Goal: Information Seeking & Learning: Learn about a topic

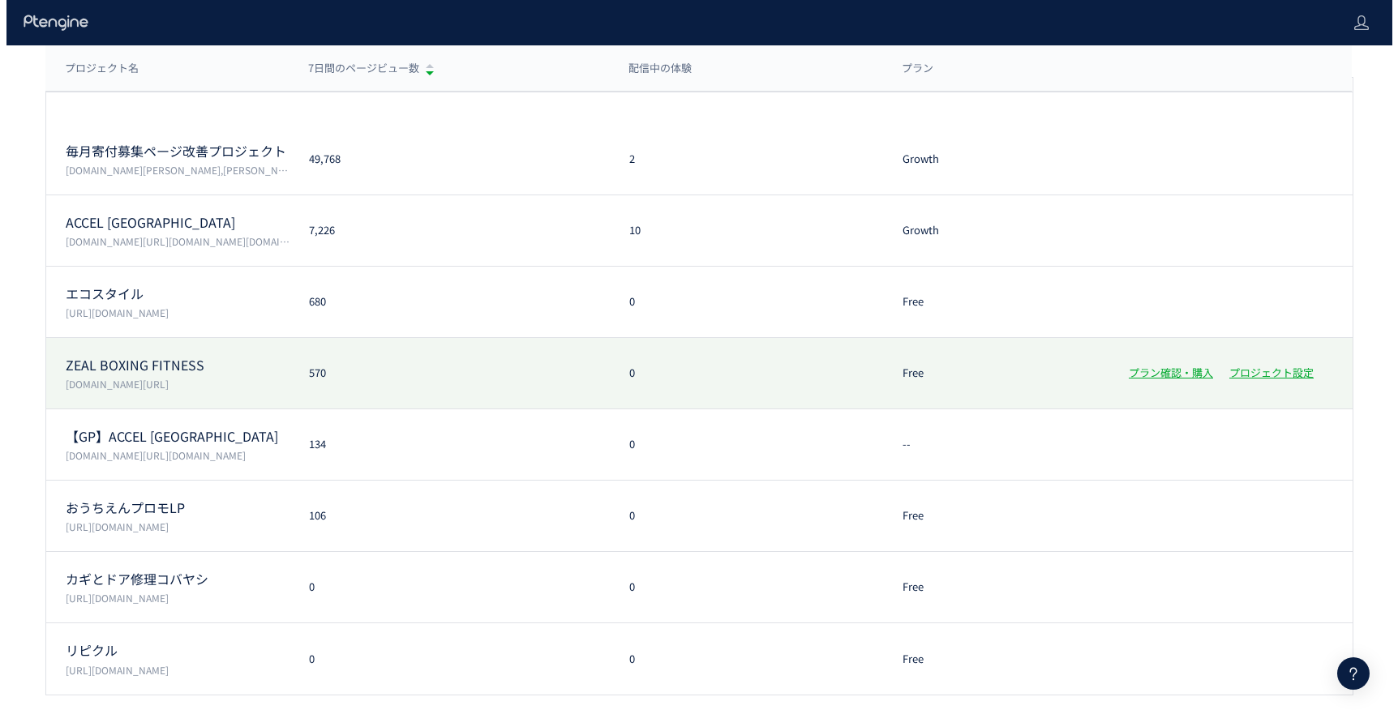
scroll to position [62, 0]
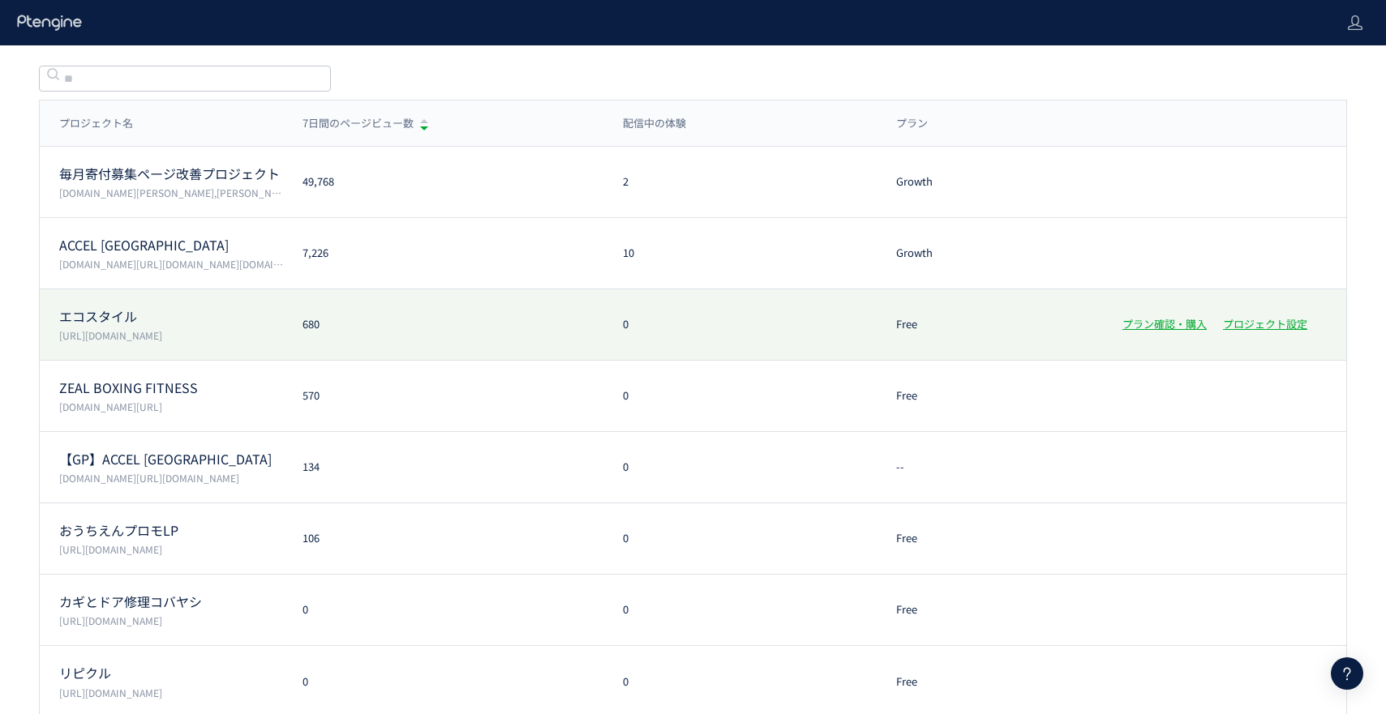
click at [409, 324] on div "680" at bounding box center [443, 324] width 320 height 15
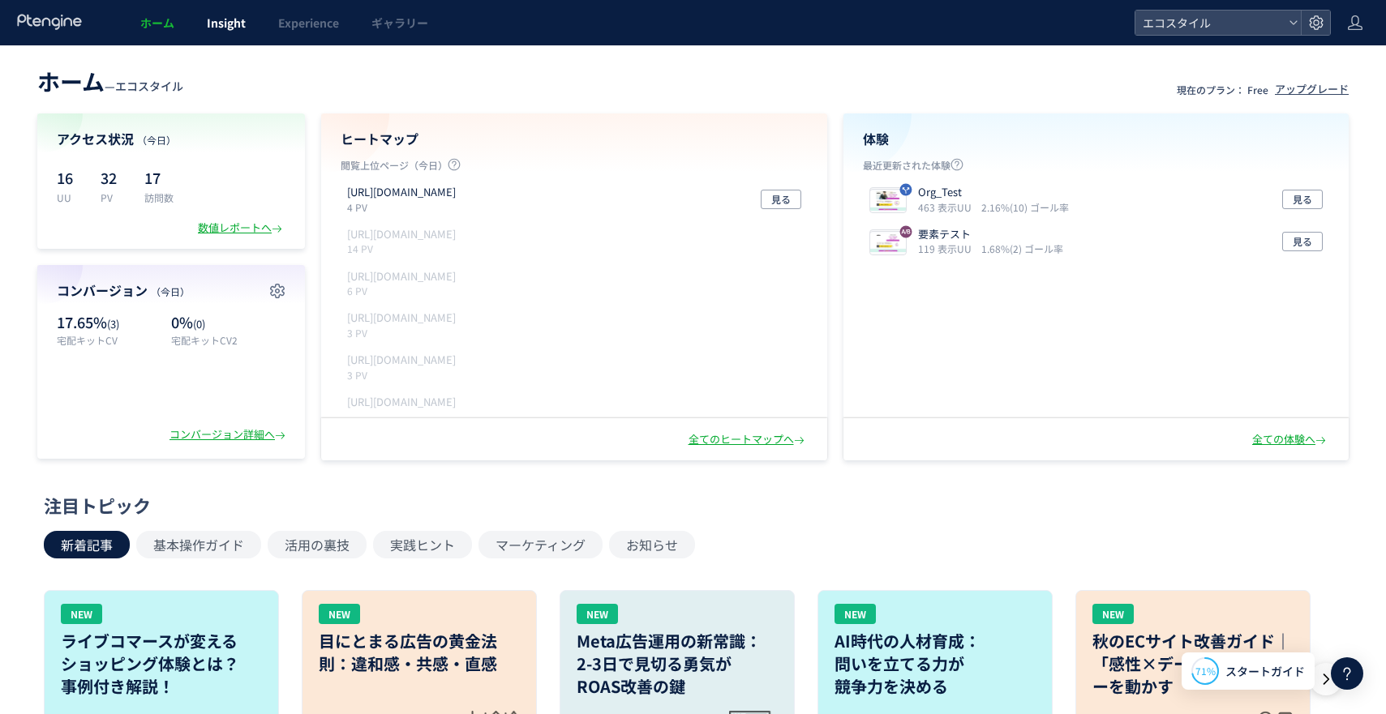
click at [233, 18] on span "Insight" at bounding box center [226, 23] width 39 height 16
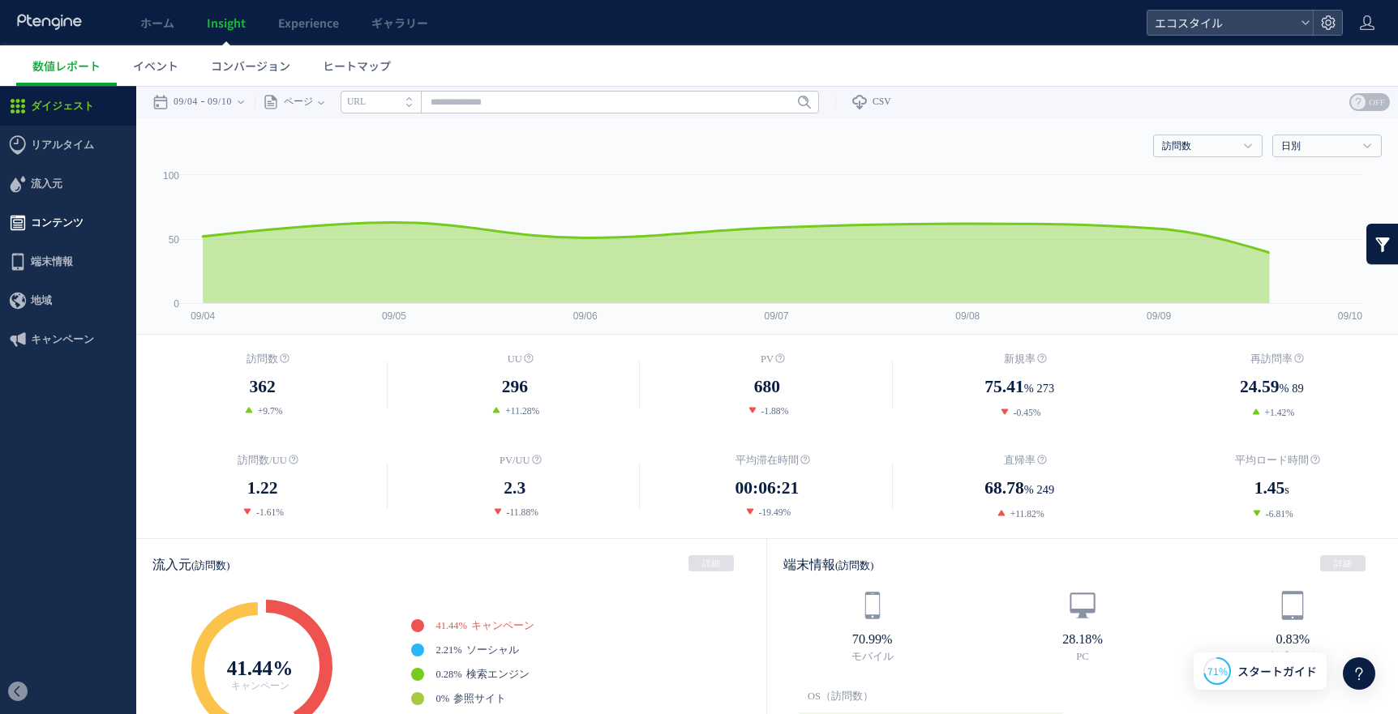
click at [58, 227] on span "コンテンツ" at bounding box center [57, 223] width 53 height 39
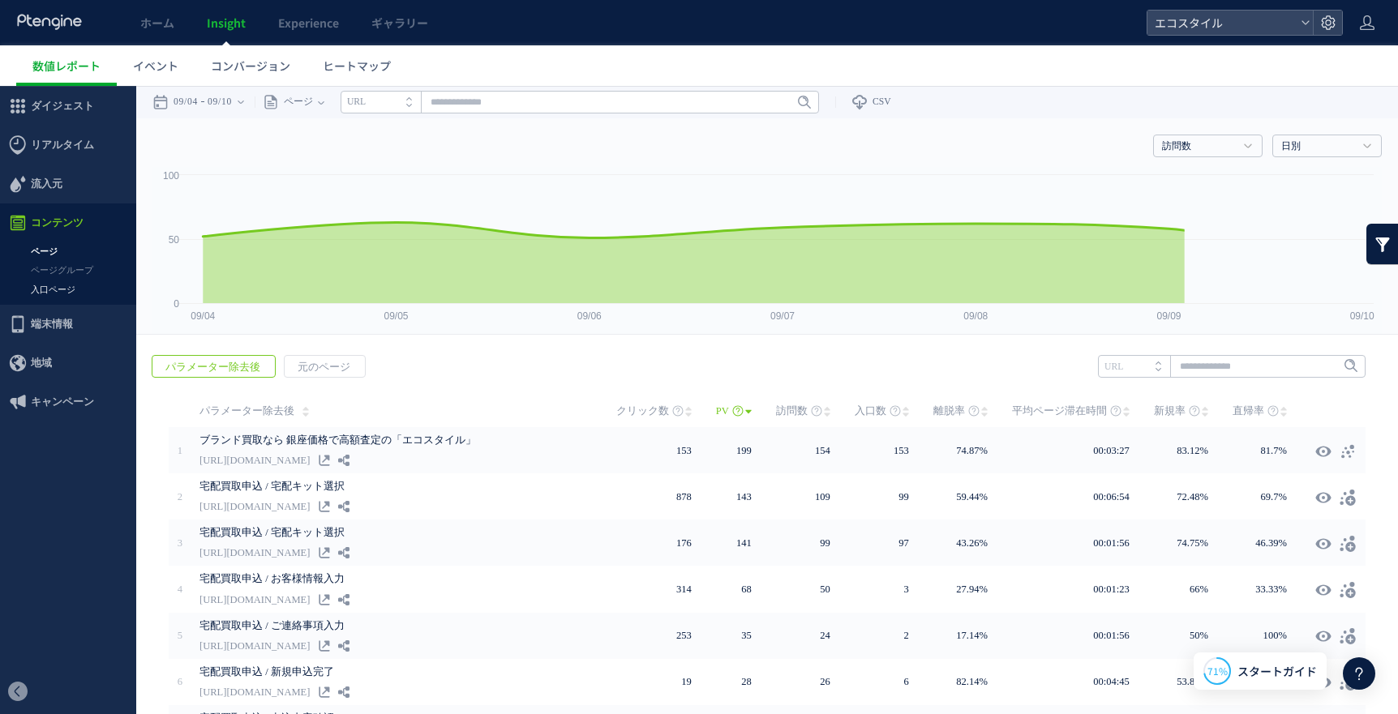
click at [62, 290] on link "入口ページ" at bounding box center [68, 290] width 136 height 19
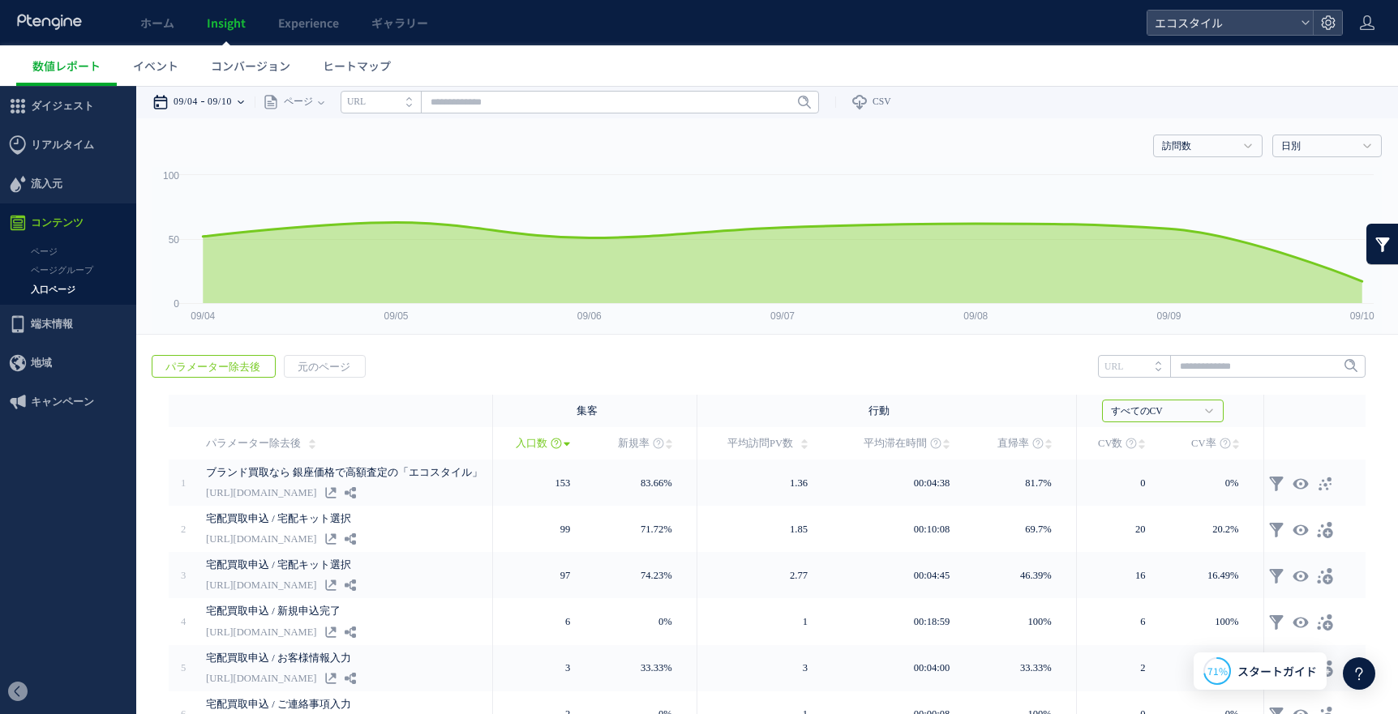
click at [220, 90] on time "09/10" at bounding box center [220, 102] width 24 height 32
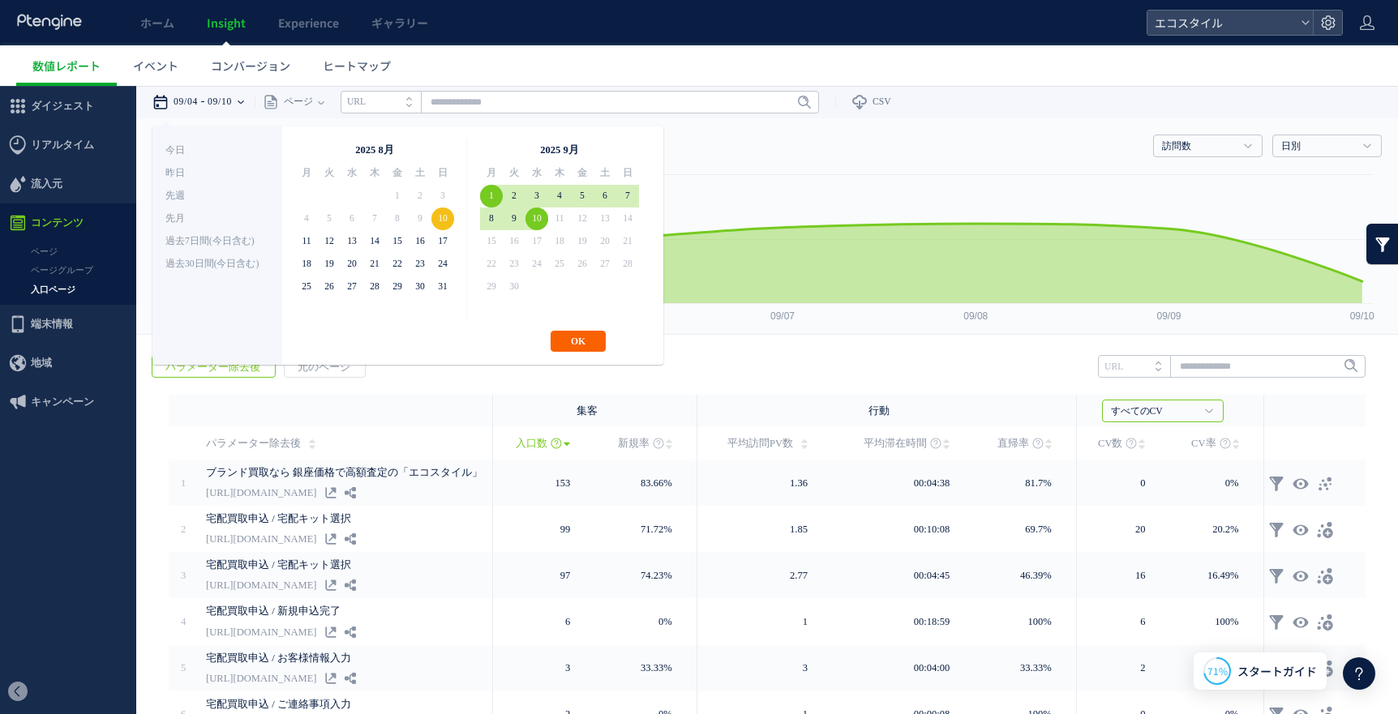
click at [568, 341] on button "OK" at bounding box center [578, 341] width 55 height 21
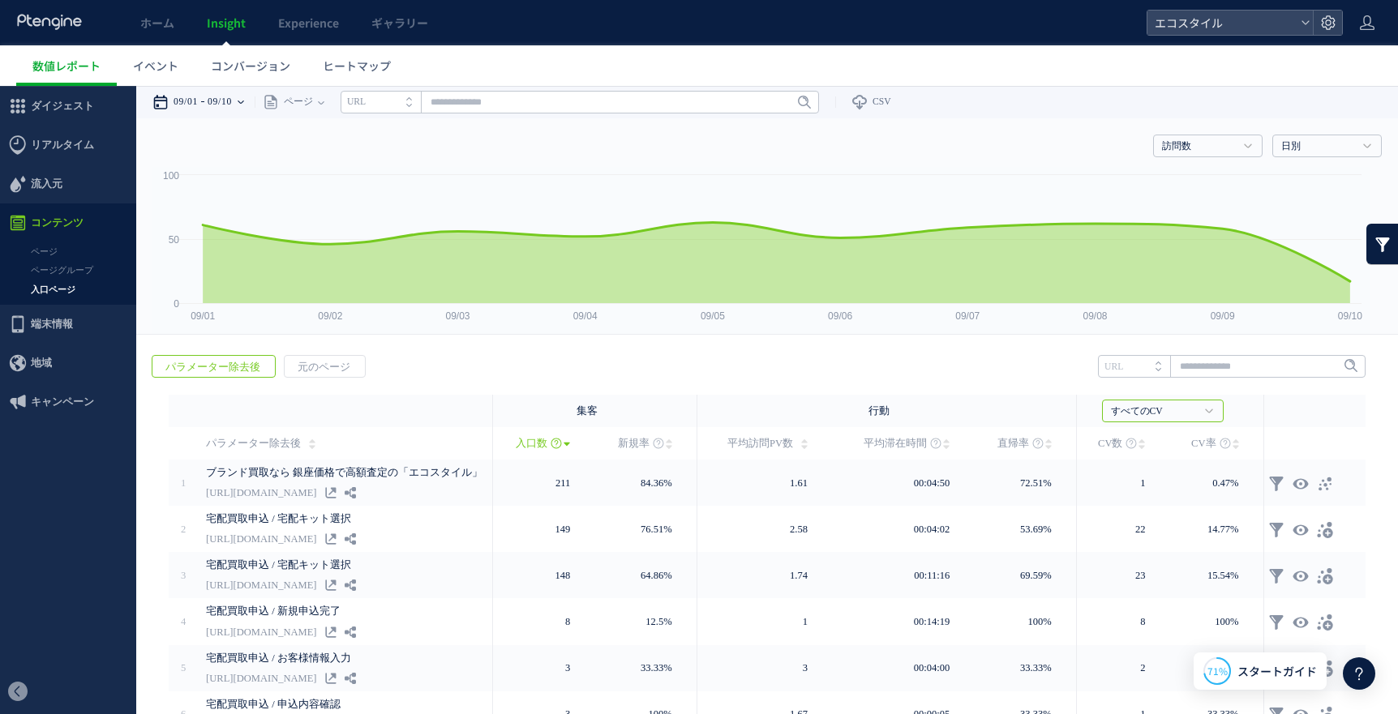
click at [232, 102] on time "09/10" at bounding box center [220, 102] width 24 height 32
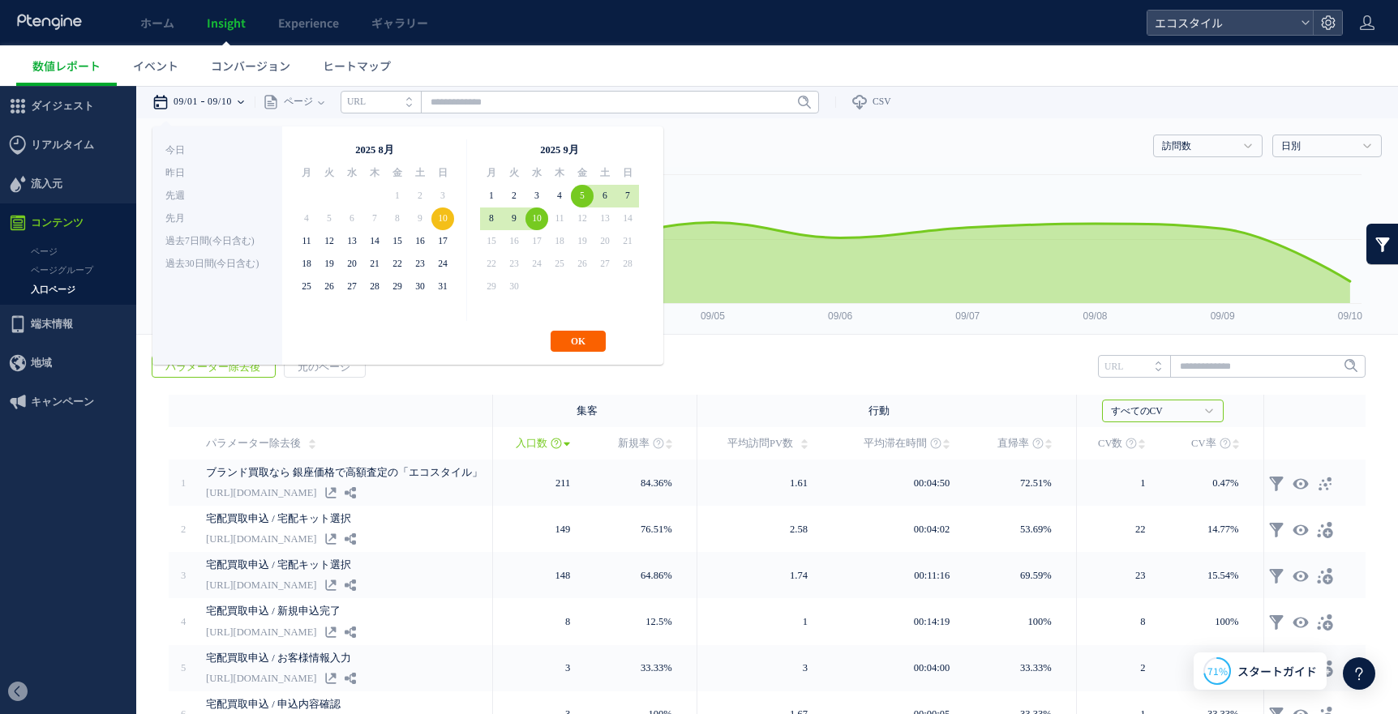
click at [579, 348] on button "OK" at bounding box center [578, 341] width 55 height 21
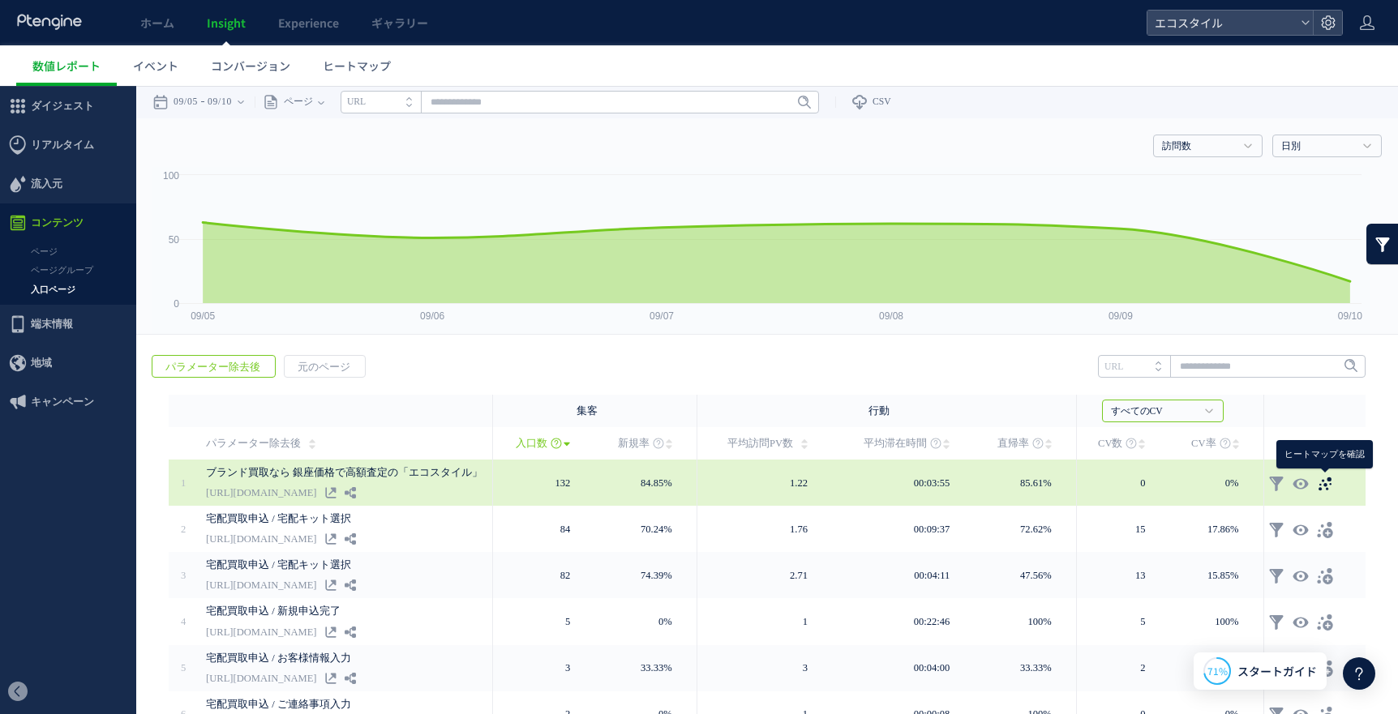
click at [1327, 487] on icon at bounding box center [1325, 484] width 16 height 16
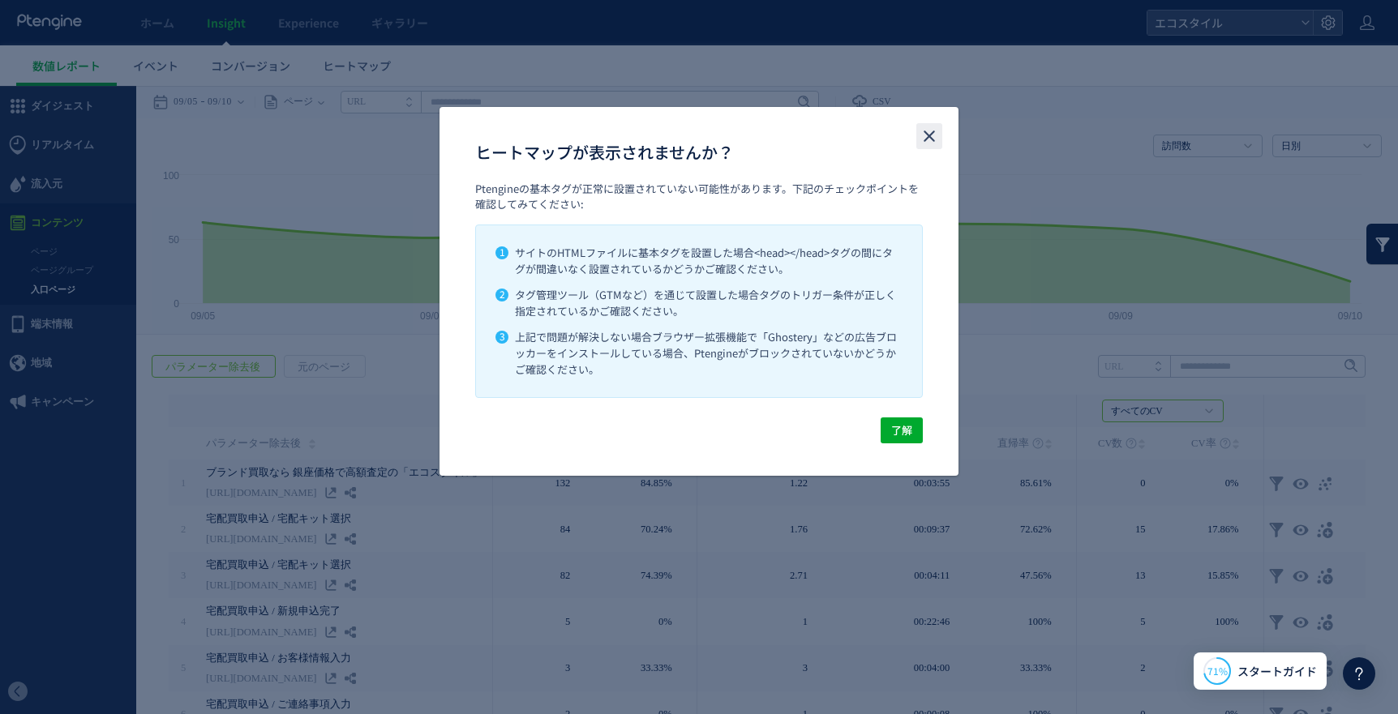
click at [932, 126] on icon "close" at bounding box center [928, 135] width 19 height 19
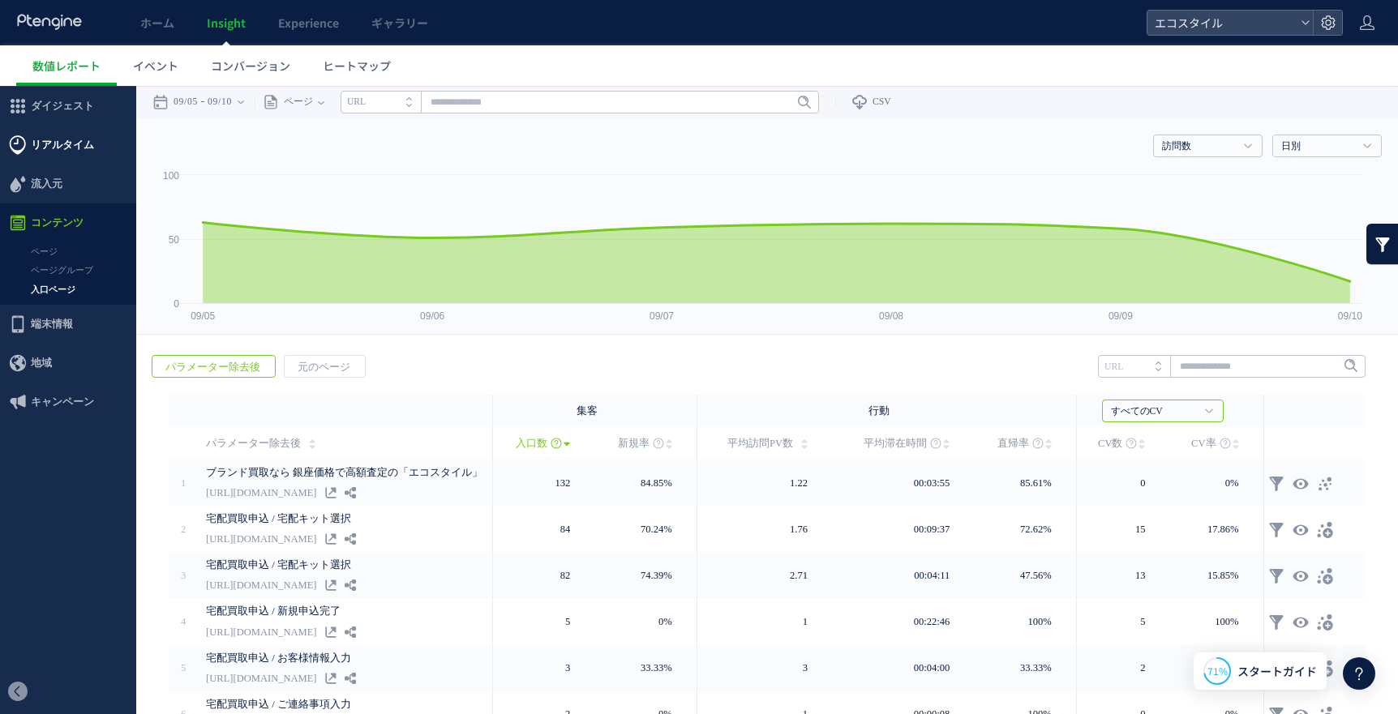
click at [69, 134] on span "リアルタイム" at bounding box center [62, 145] width 63 height 39
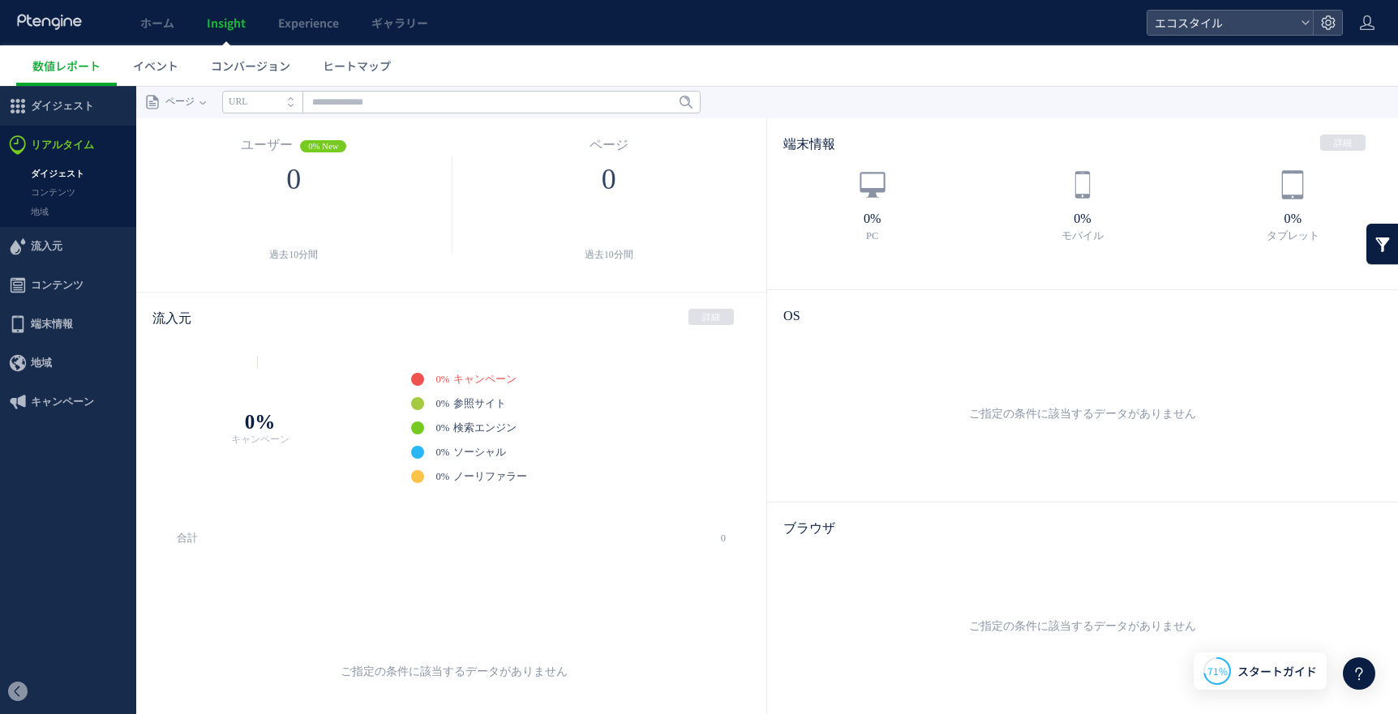
click at [148, 15] on div at bounding box center [699, 357] width 1398 height 714
click at [149, 19] on span "ホーム" at bounding box center [157, 23] width 34 height 16
